Goal: Task Accomplishment & Management: Complete application form

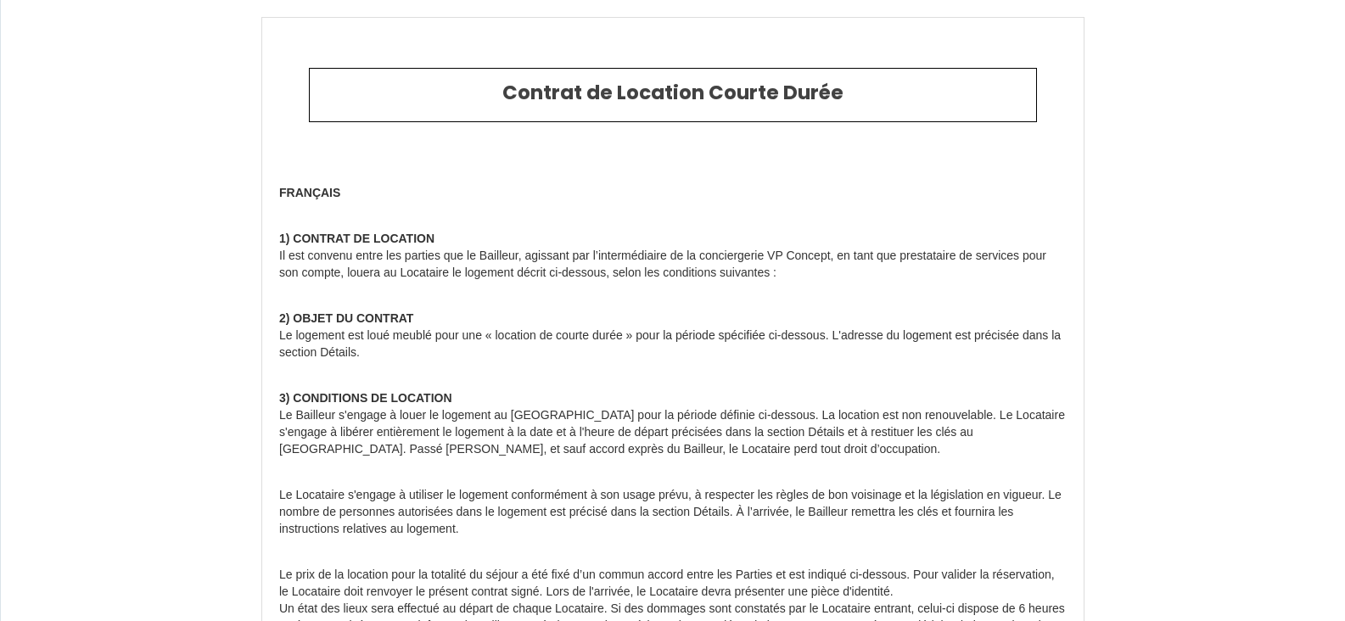
type input "6710211"
type input "1960 - SATURNIN - proche mer avec piscine"
type input "C21, [STREET_ADDRESS]"
type input "17340"
type input "Châtelaillon-Plage"
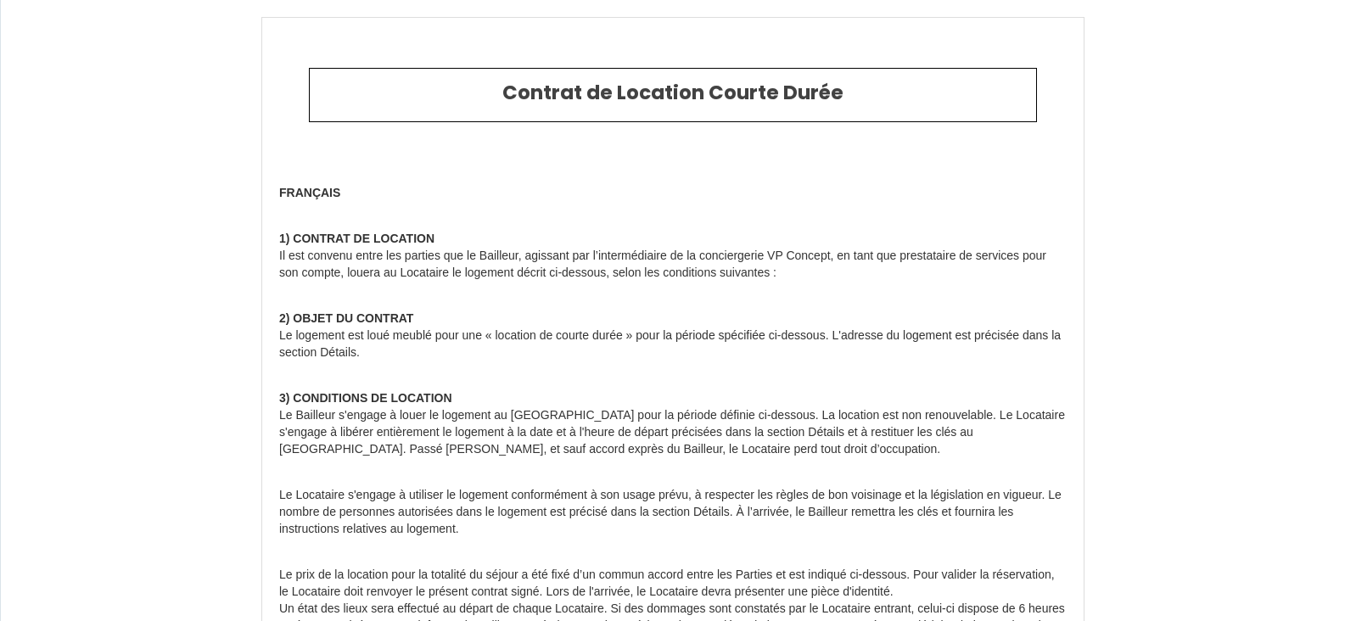
type input "[GEOGRAPHIC_DATA]"
type input "[DATE]"
type input "1"
type input "0"
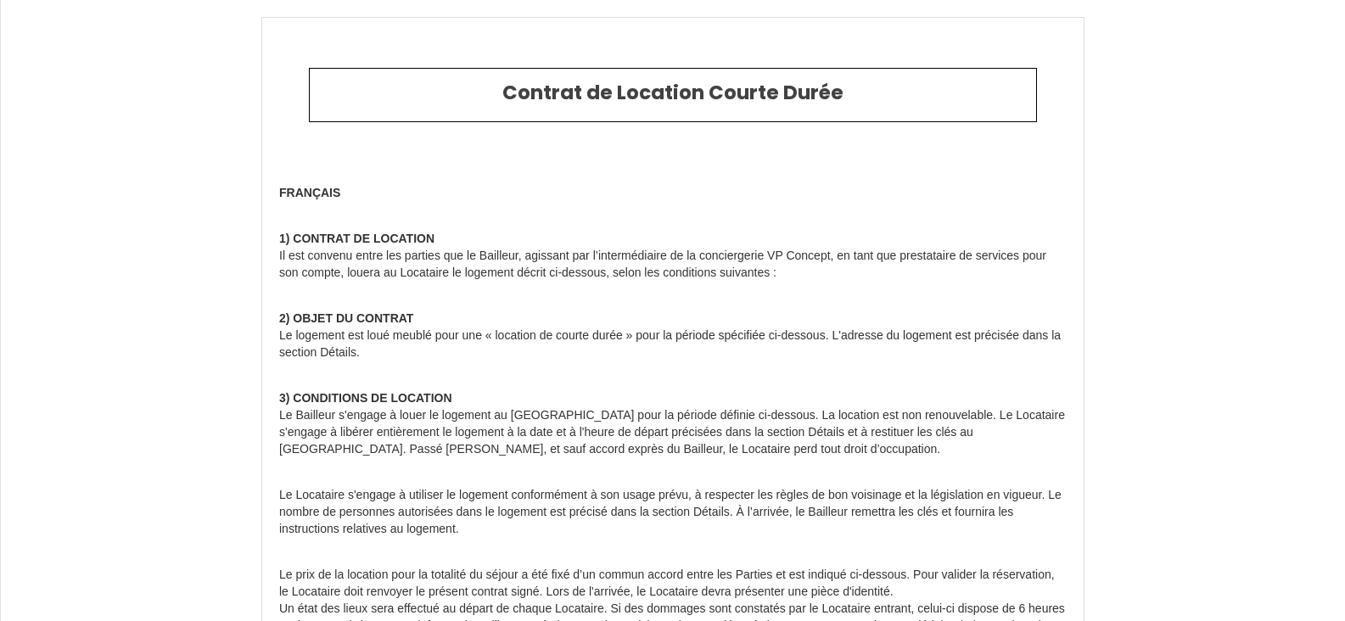
type input "400"
type input "353.85"
type input "[PERSON_NAME]"
type input "DUTHOIT"
type input "[STREET_ADDRESS]"
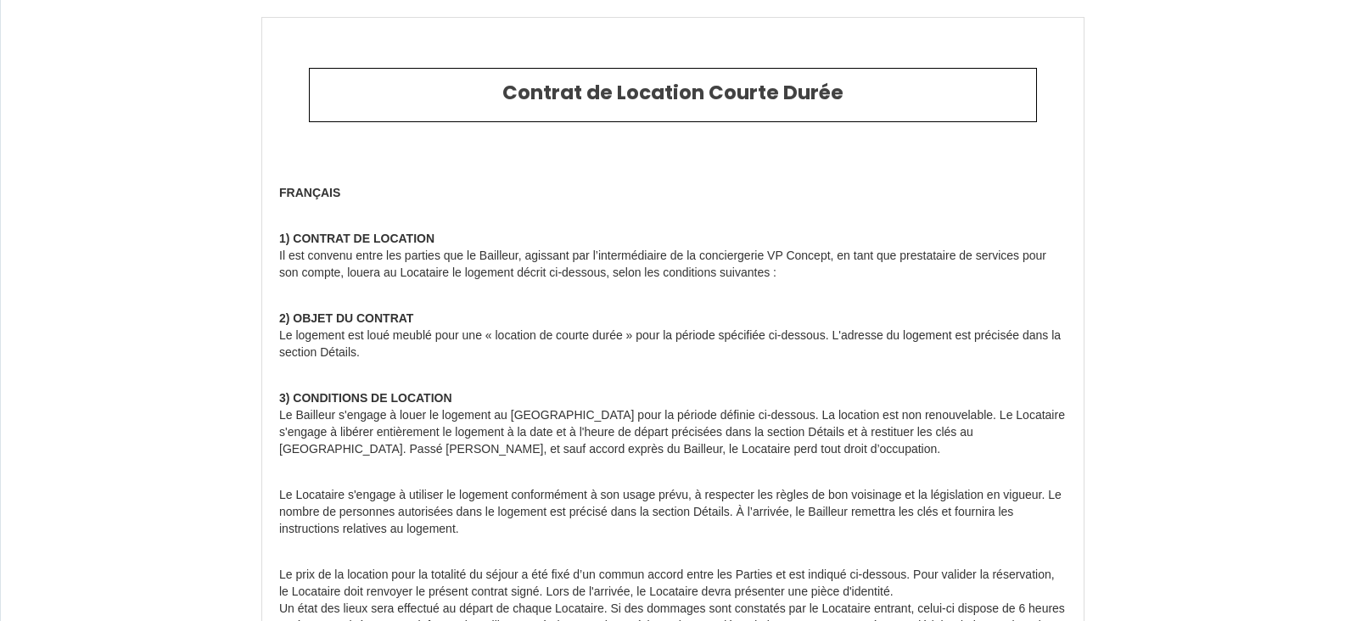
type input "17340"
type input "[GEOGRAPHIC_DATA]"
type input "[DOMAIN_NAME][EMAIL_ADDRESS][DOMAIN_NAME]"
type input "[PERSON_NAME]"
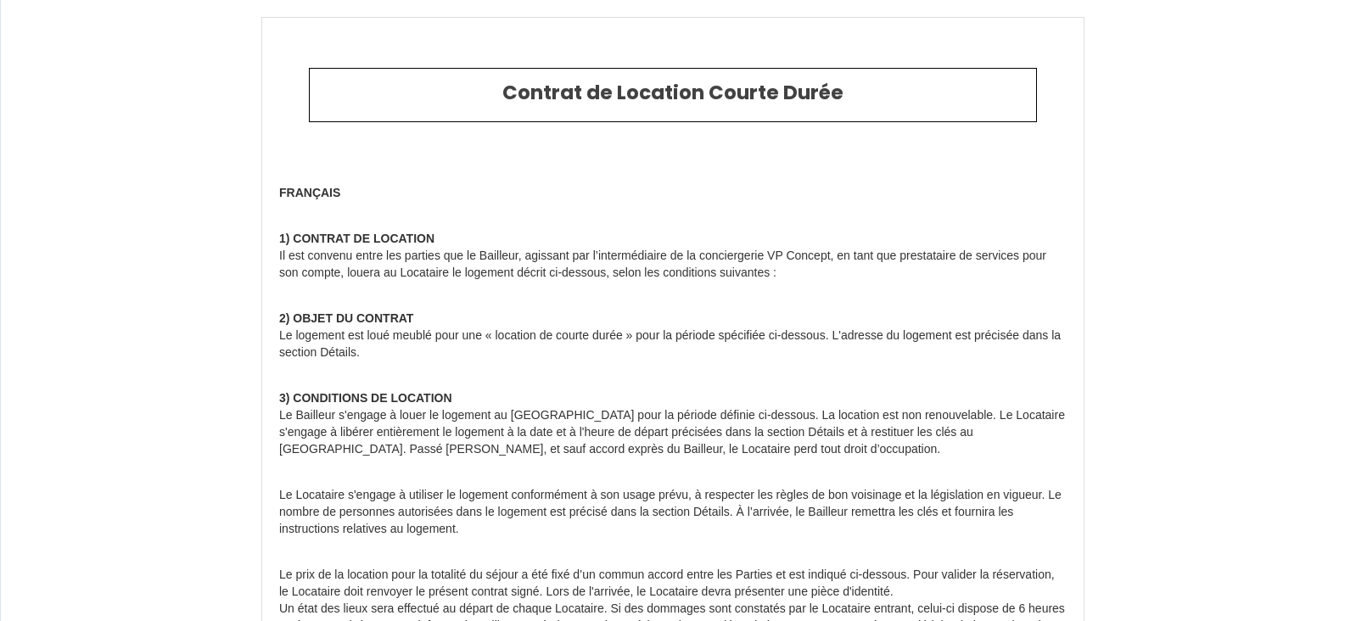
type input "[PERSON_NAME]"
type input "29 allee des Pins"
type input "31650"
type input "Saint [PERSON_NAME] de Gameville"
type input "[EMAIL_ADDRESS][PERSON_NAME][DOMAIN_NAME]"
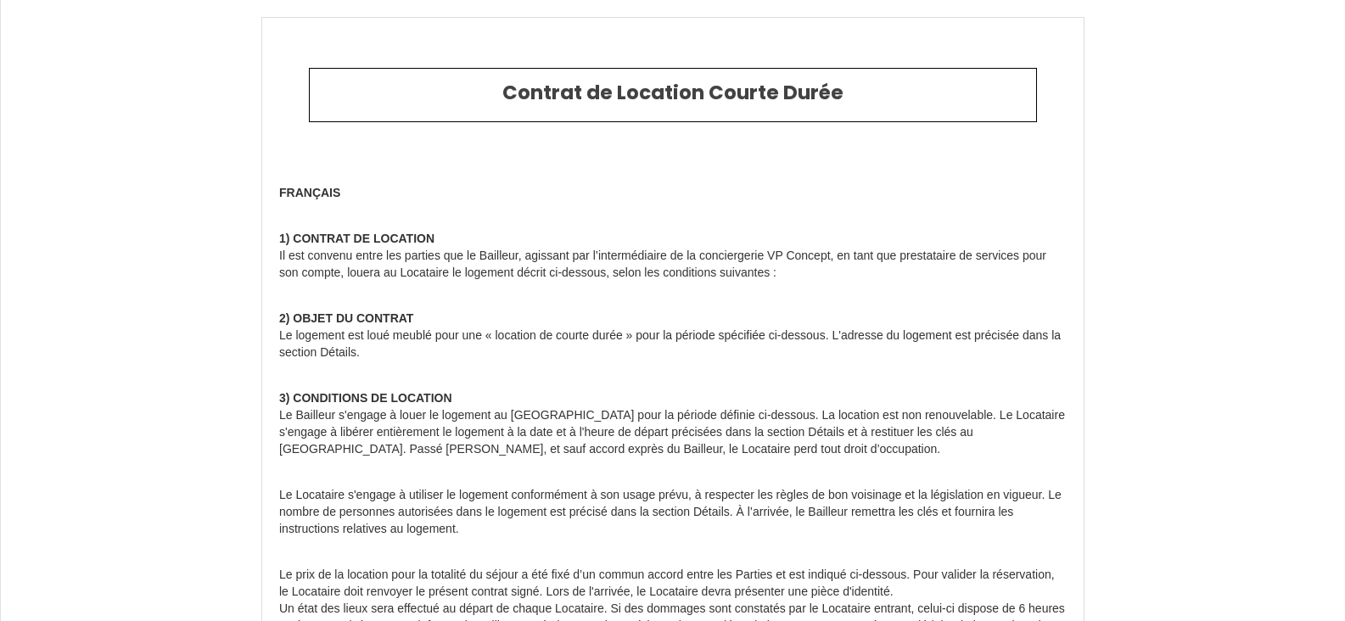
type input "[PHONE_NUMBER]"
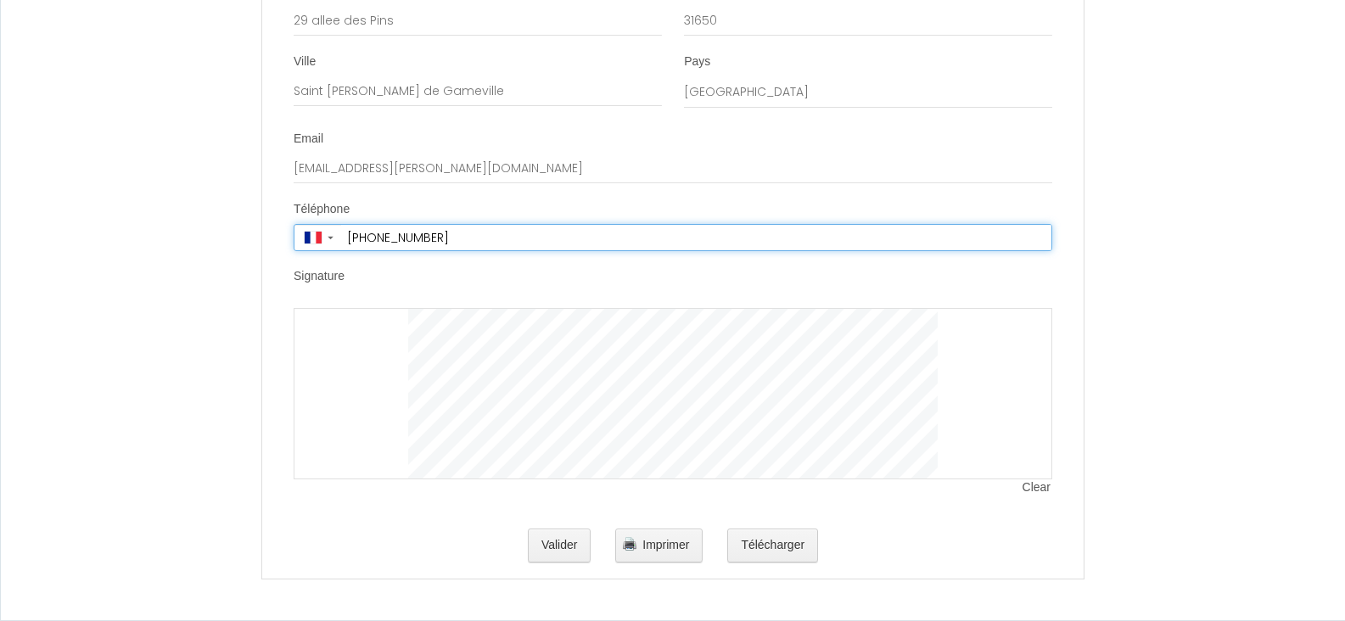
scroll to position [5726, 0]
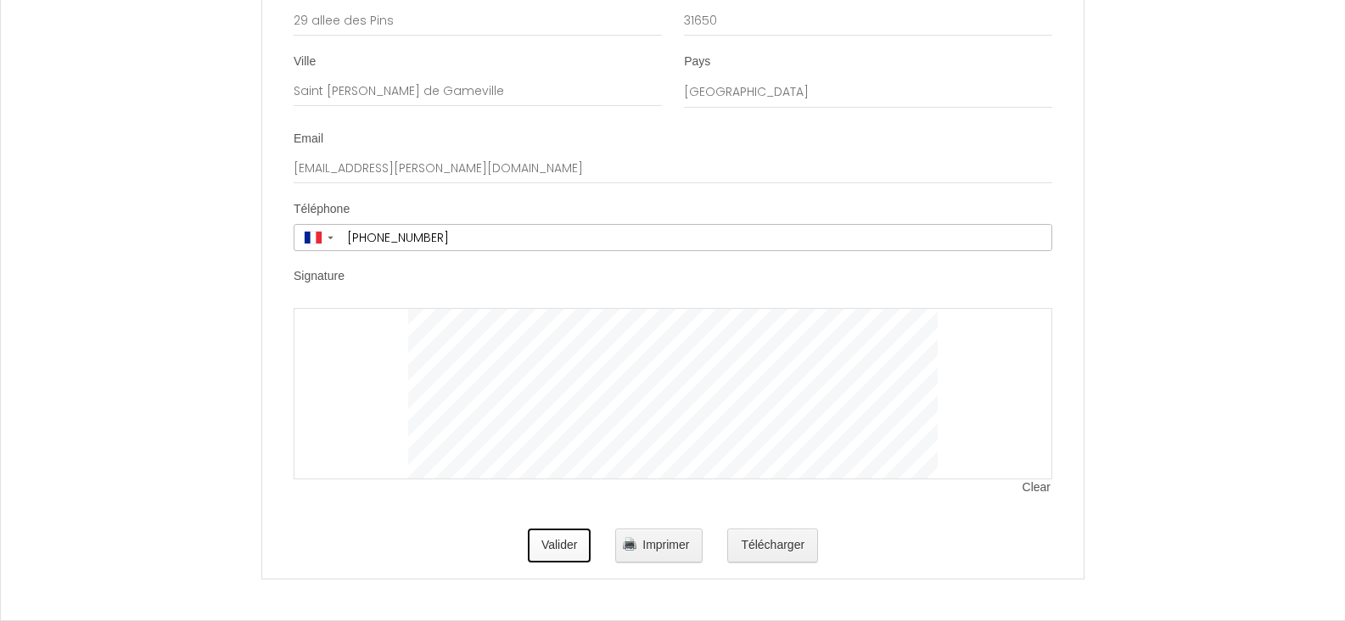
click at [558, 547] on button "Valider" at bounding box center [560, 546] width 64 height 34
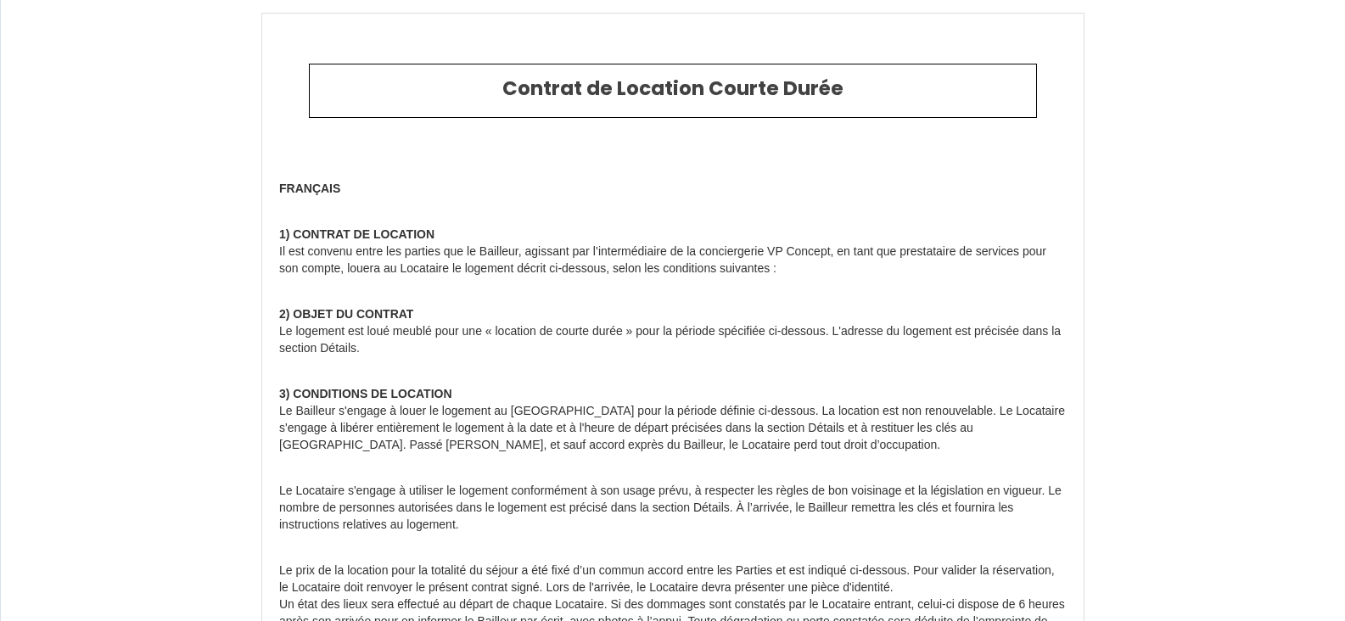
scroll to position [0, 0]
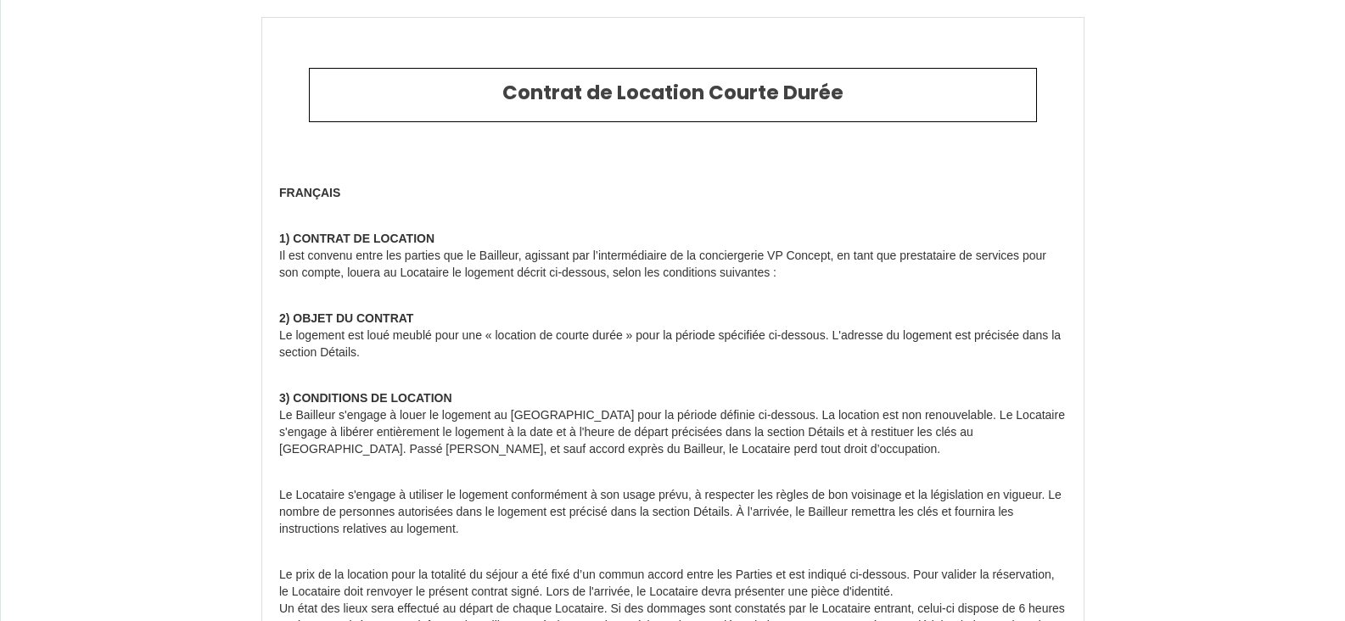
type input "6710211"
type input "1960 - SATURNIN - proche mer avec piscine"
type input "C21, [STREET_ADDRESS]"
type input "17340"
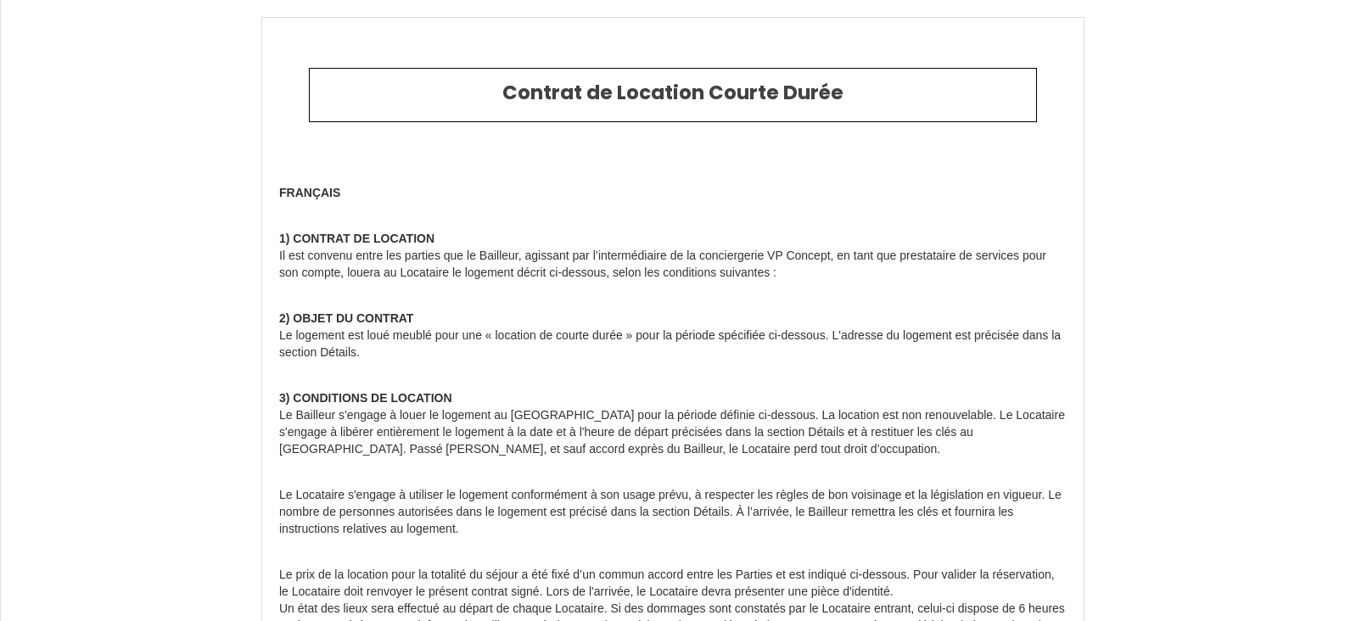
type input "Châtelaillon-Plage"
type input "[GEOGRAPHIC_DATA]"
type input "[DATE]"
type input "1"
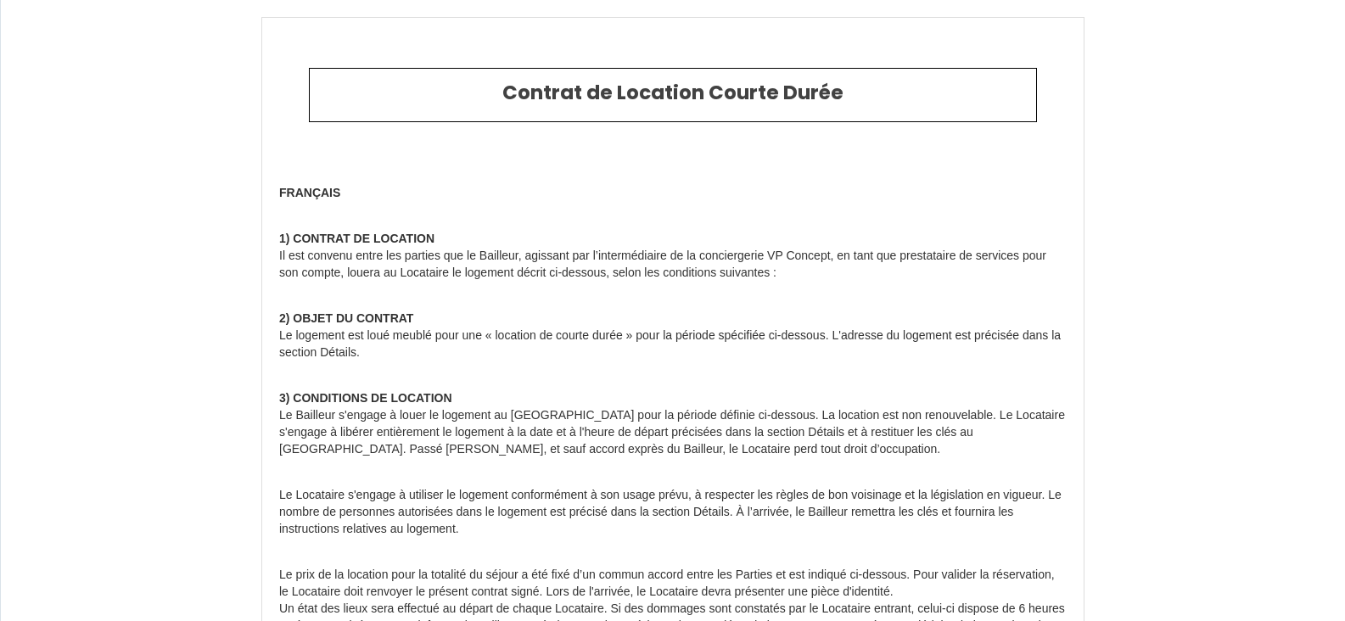
type input "0"
type input "400"
type input "353.85"
type input "[PERSON_NAME]"
type input "DUTHOIT"
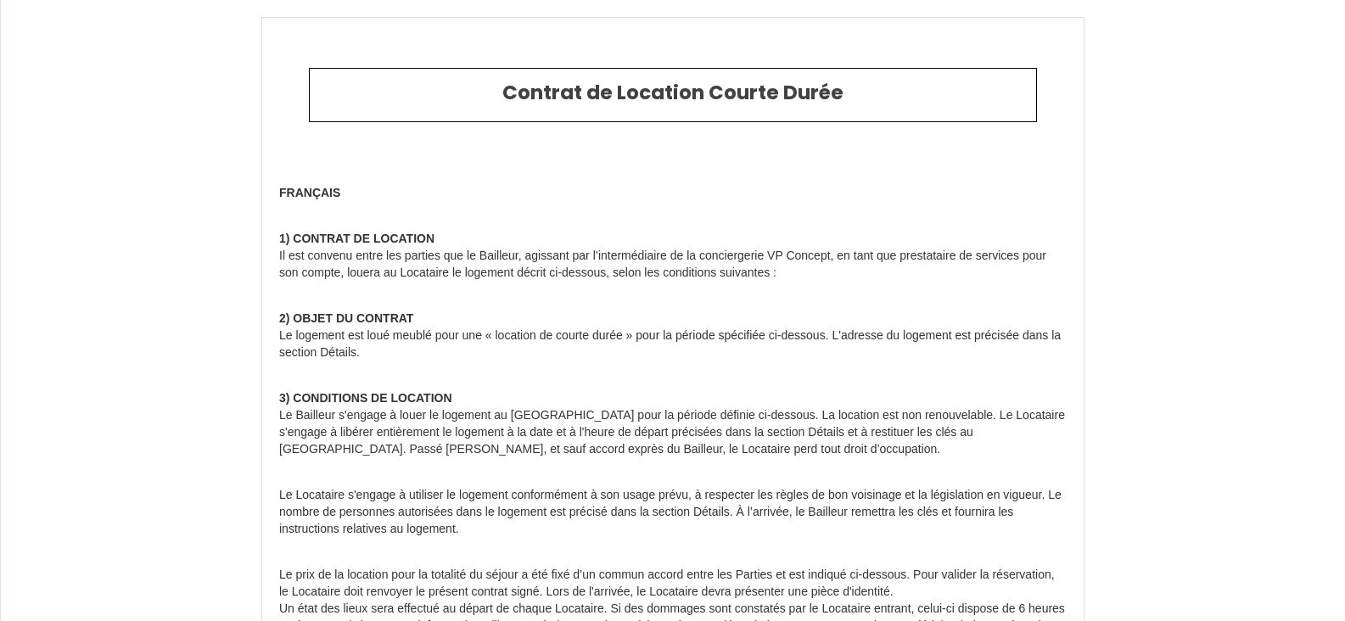
type input "[STREET_ADDRESS]"
type input "17340"
type input "[GEOGRAPHIC_DATA]"
type input "[DOMAIN_NAME][EMAIL_ADDRESS][DOMAIN_NAME]"
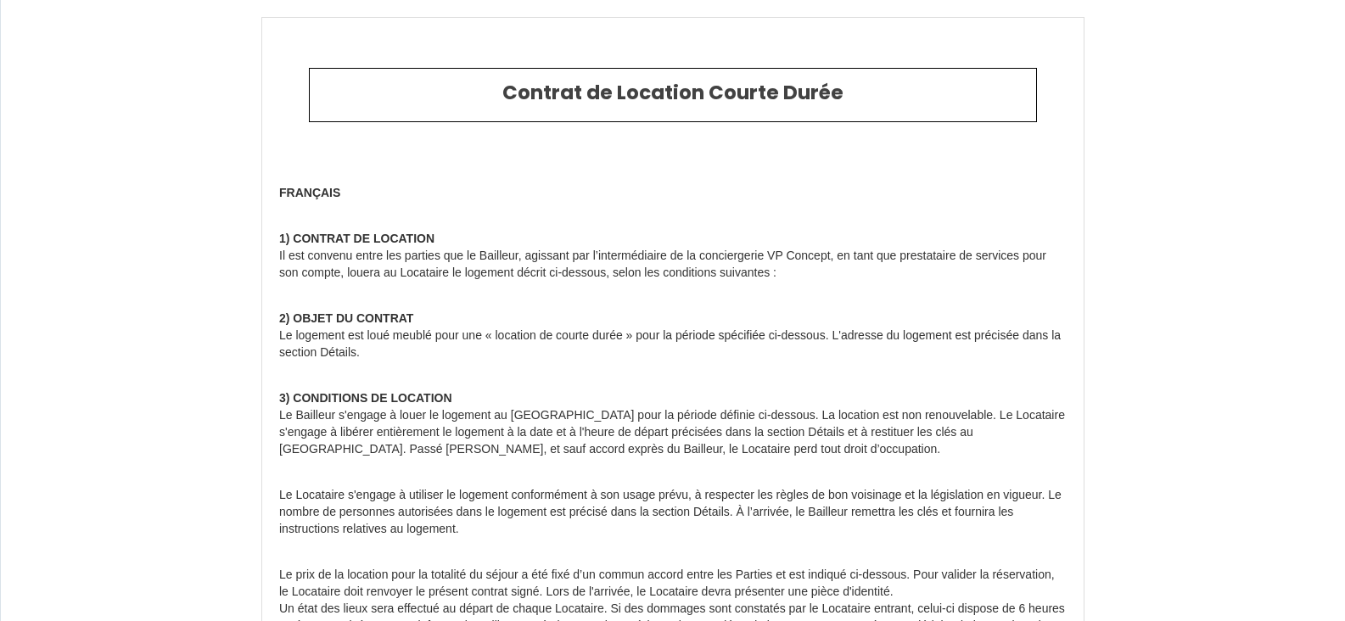
type input "[PERSON_NAME]"
type input "29 allee des Pins"
type input "31650"
type input "Saint [PERSON_NAME] de Gameville"
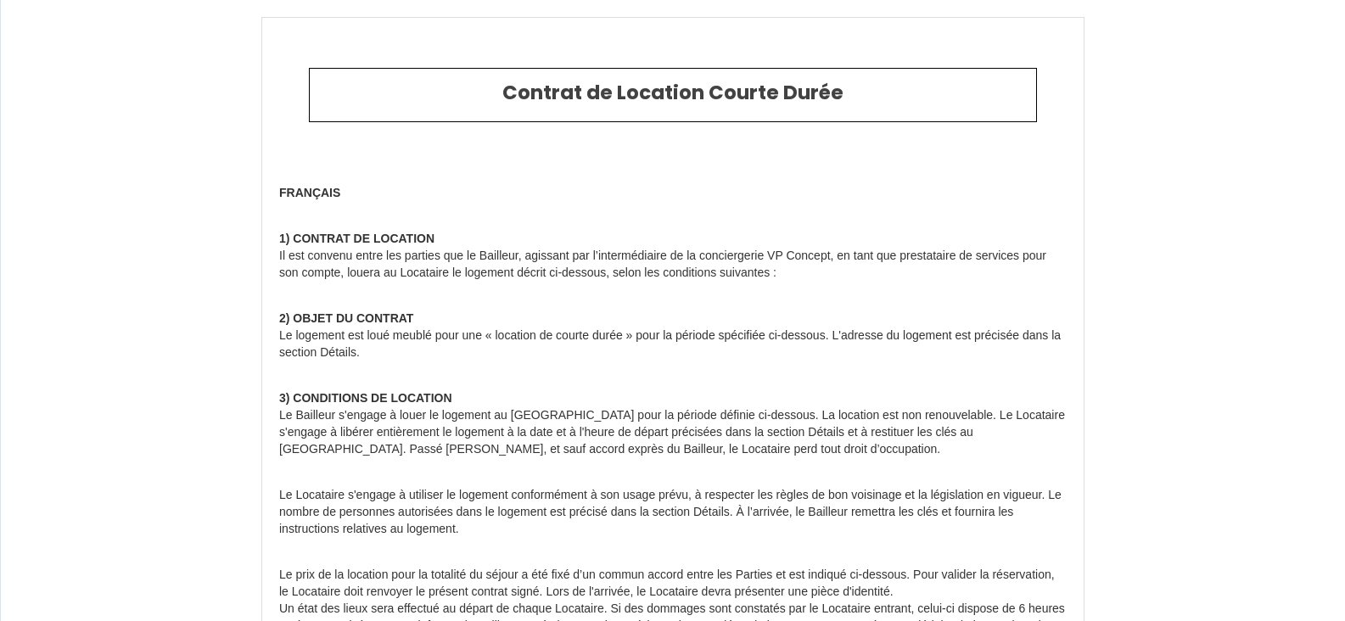
type input "[EMAIL_ADDRESS][PERSON_NAME][DOMAIN_NAME]"
type input "[PHONE_NUMBER]"
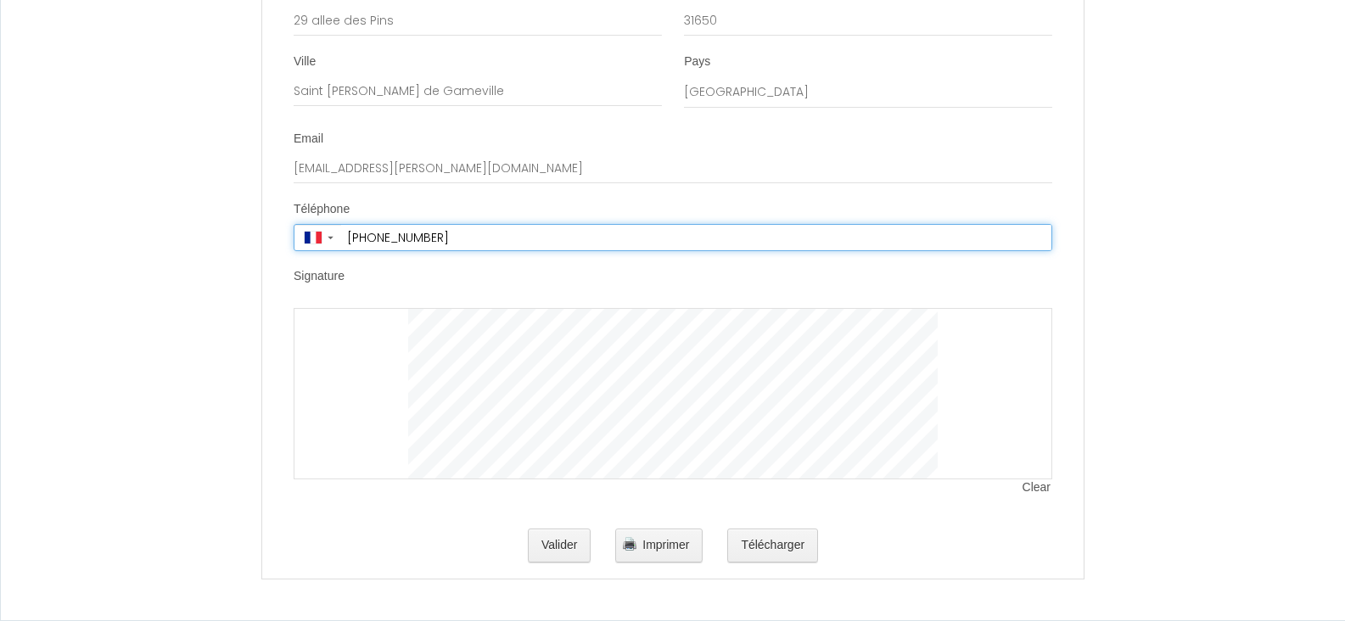
scroll to position [5726, 0]
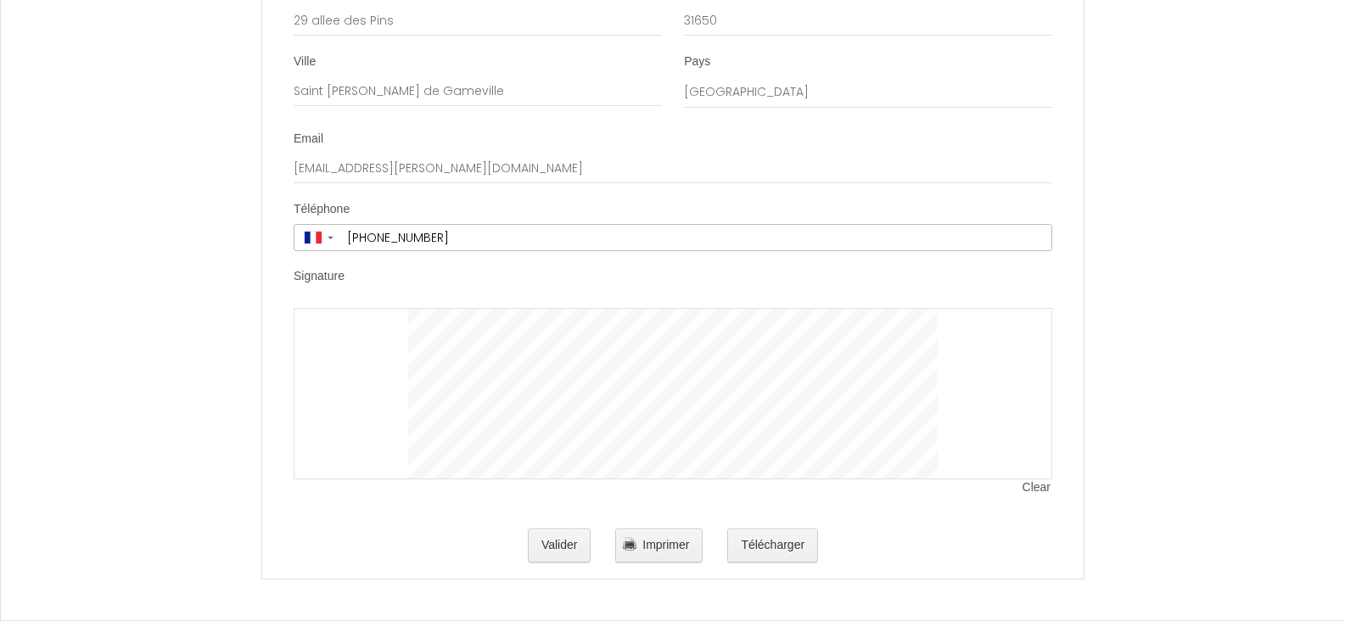
scroll to position [5726, 0]
click at [372, 441] on div at bounding box center [673, 393] width 759 height 171
click at [553, 547] on button "Valider" at bounding box center [560, 546] width 64 height 34
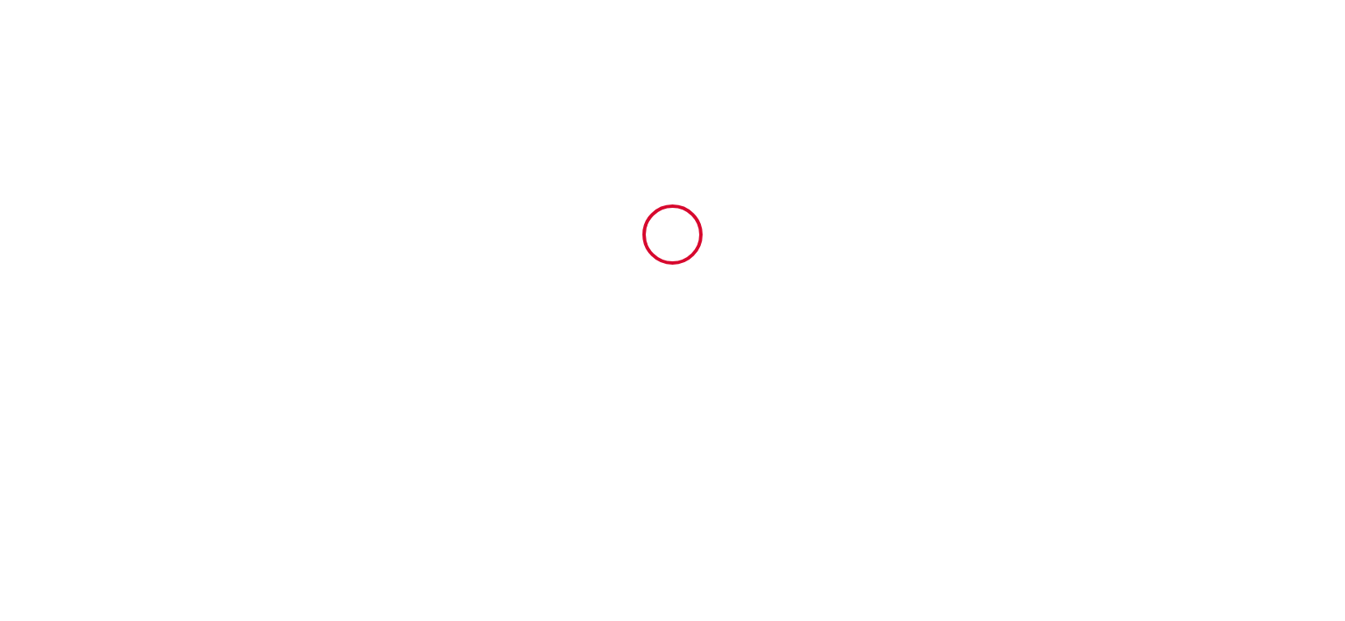
scroll to position [0, 0]
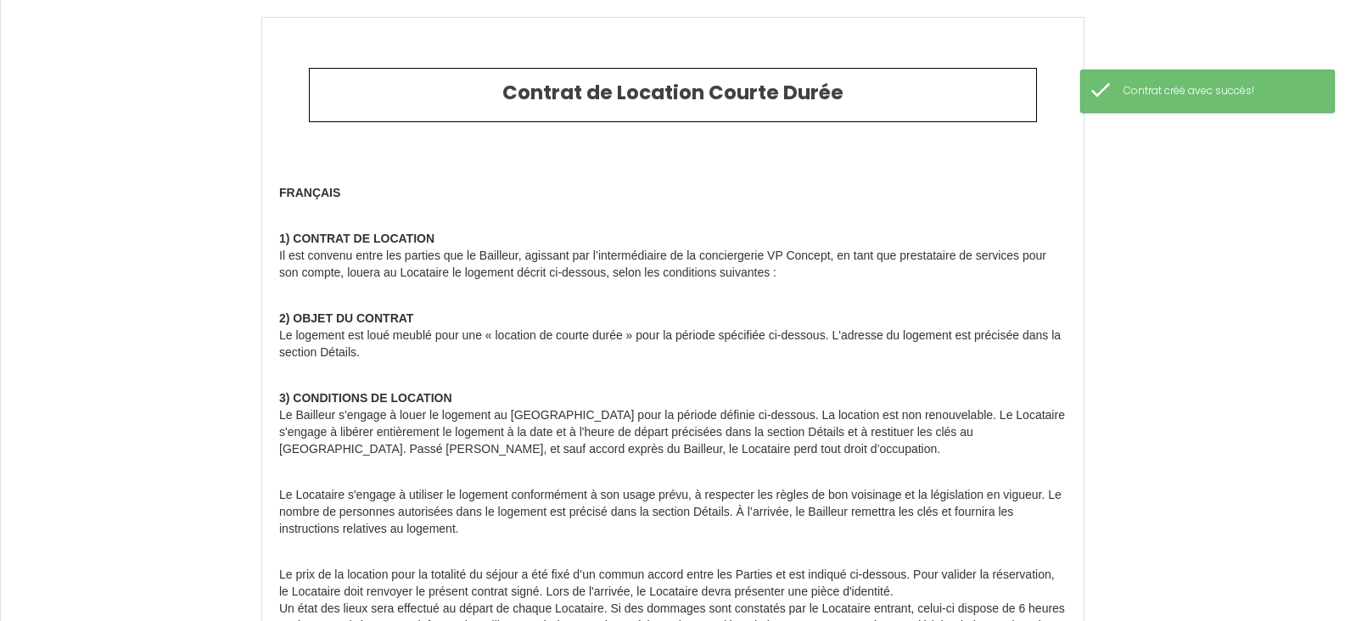
type input "50"
type input "288"
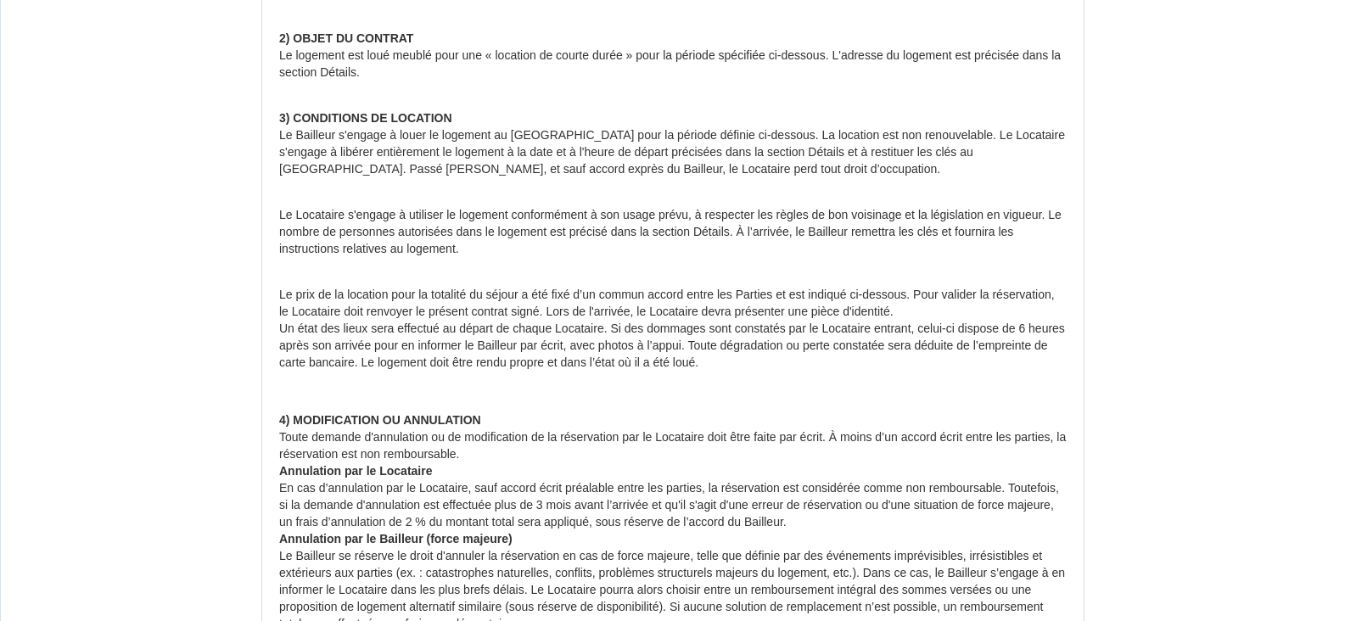
scroll to position [124, 0]
